Goal: Find specific page/section: Find specific page/section

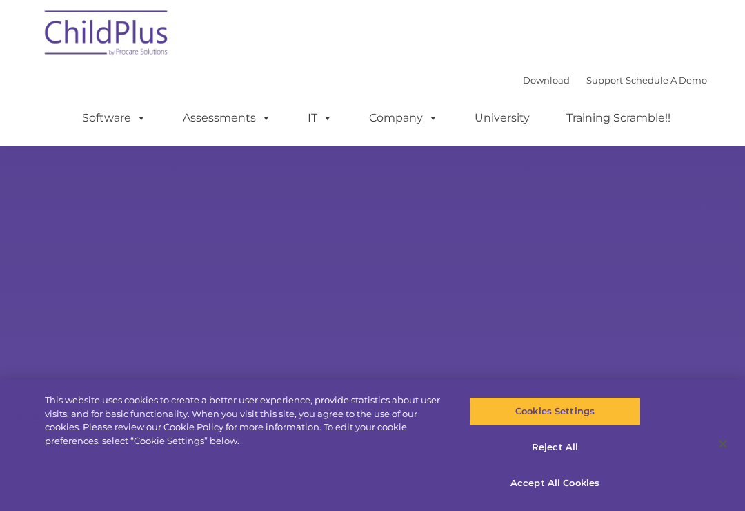
scroll to position [48, 0]
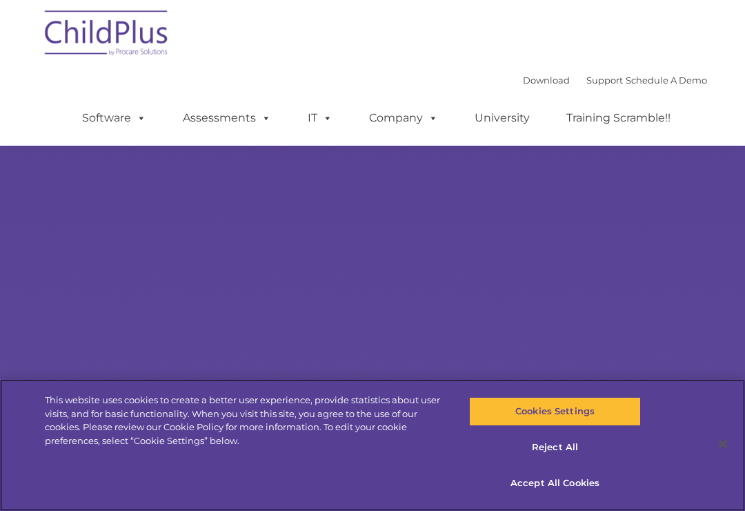
select select "MEDIUM"
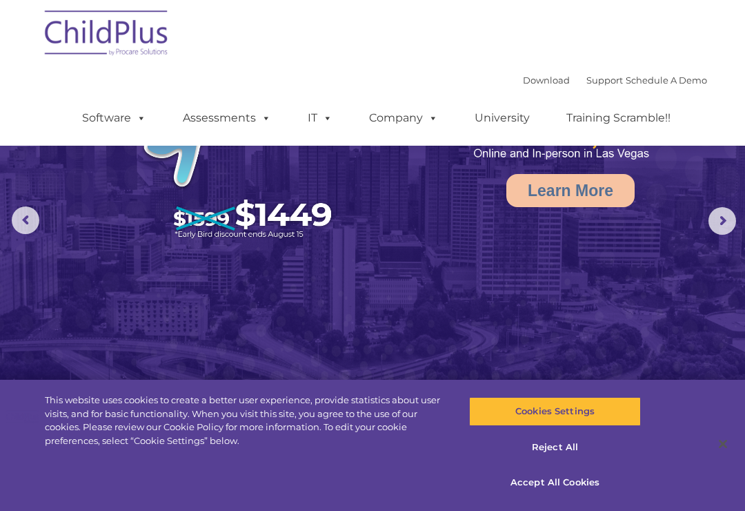
click at [419, 1] on div "Download Support | Schedule A Demo  MENU MENU Software ChildPlus: The original…" at bounding box center [372, 73] width 669 height 146
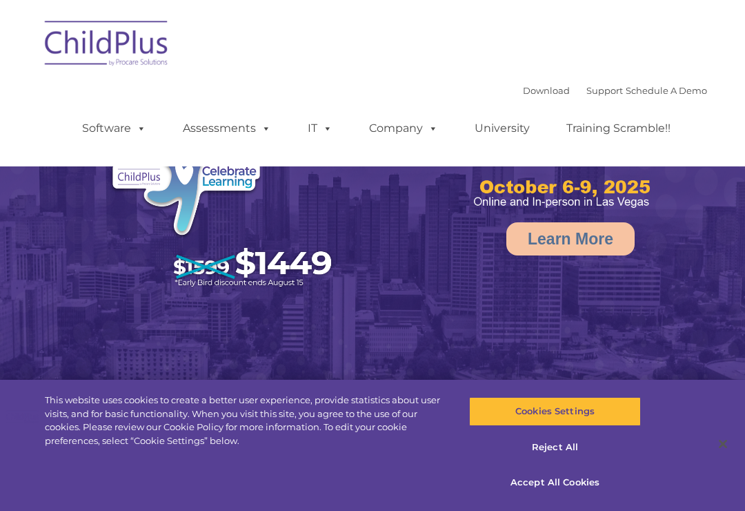
select select "MEDIUM"
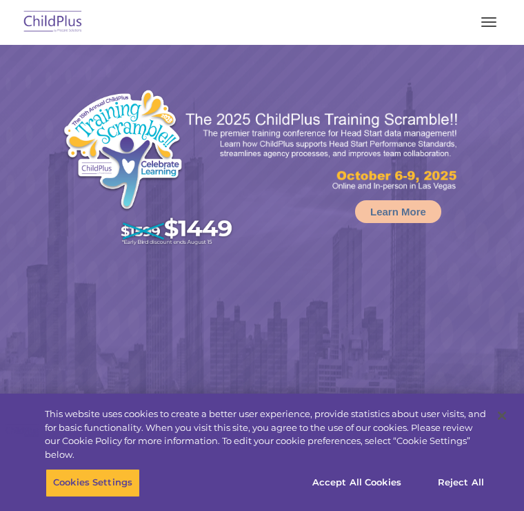
select select "MEDIUM"
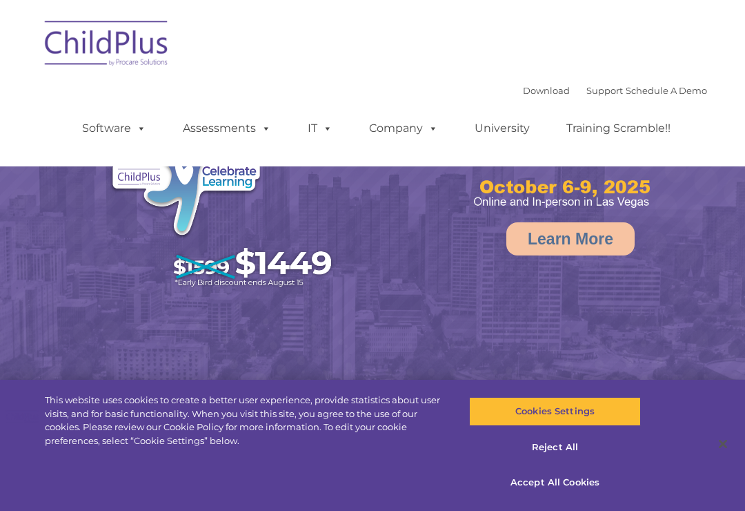
select select "MEDIUM"
